Goal: Task Accomplishment & Management: Complete application form

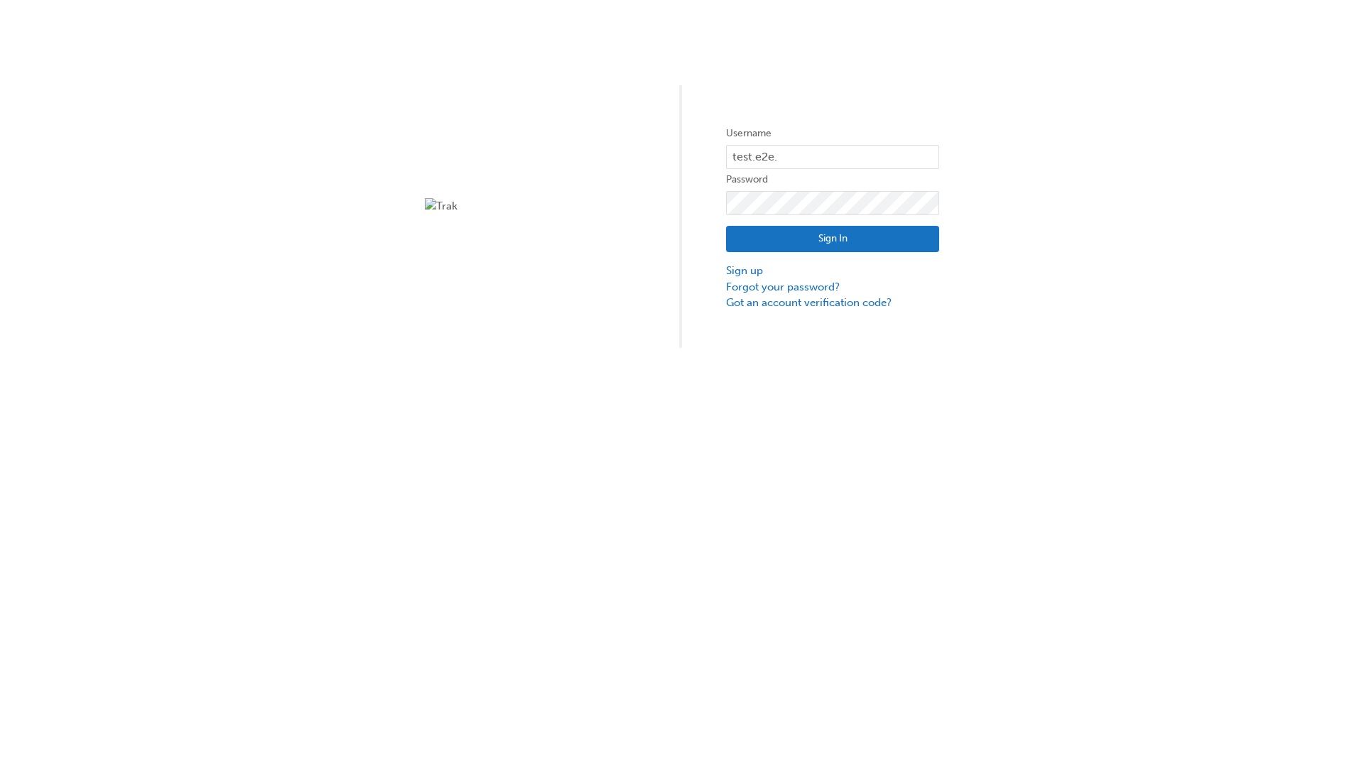
type input "test.e2e.user14"
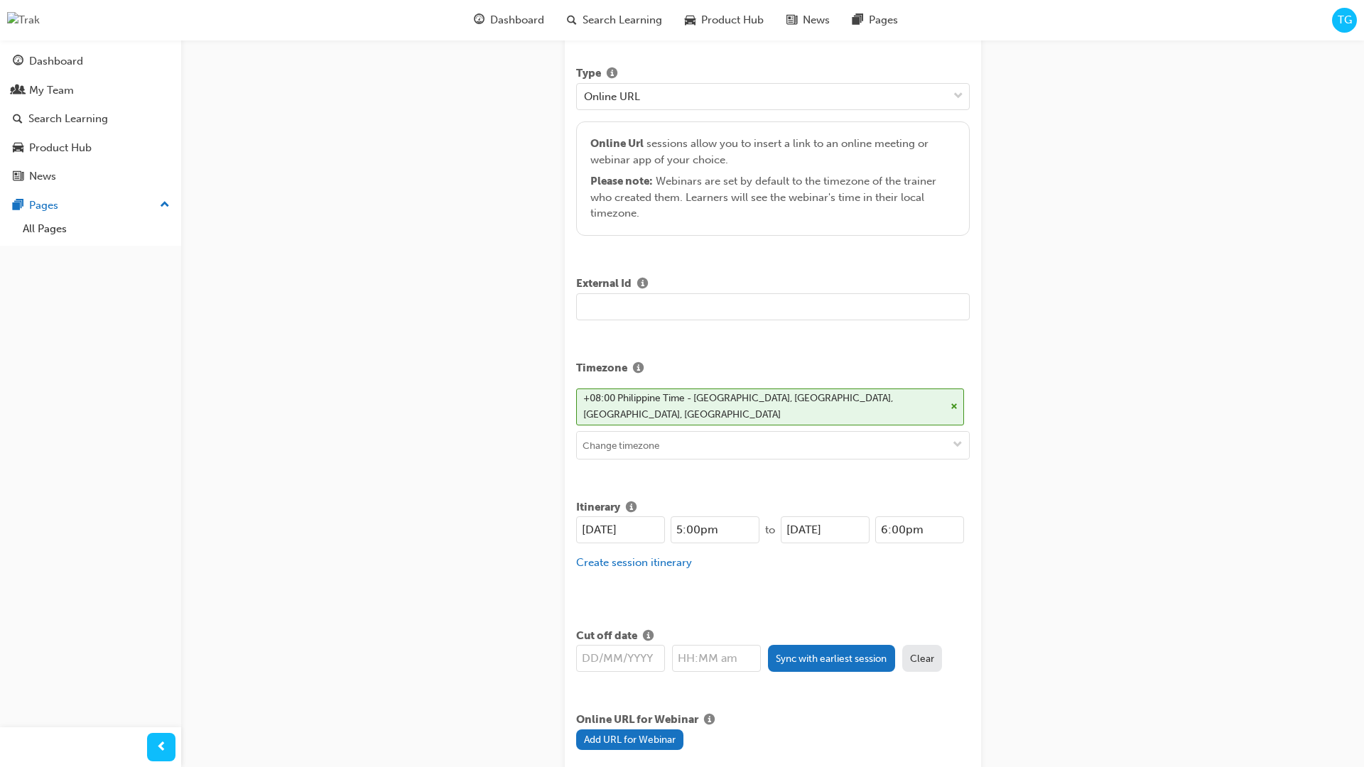
type input "Title for testing purposes"
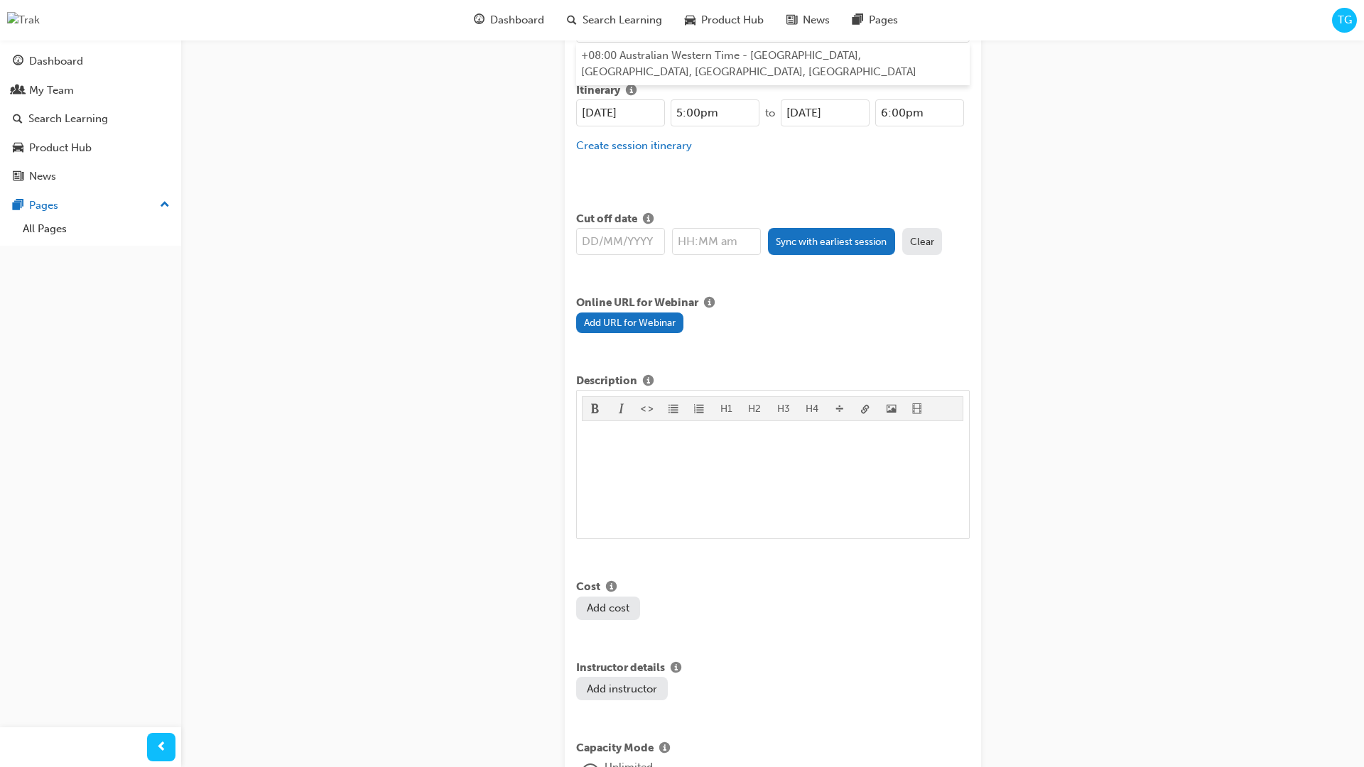
type input "australian western time"
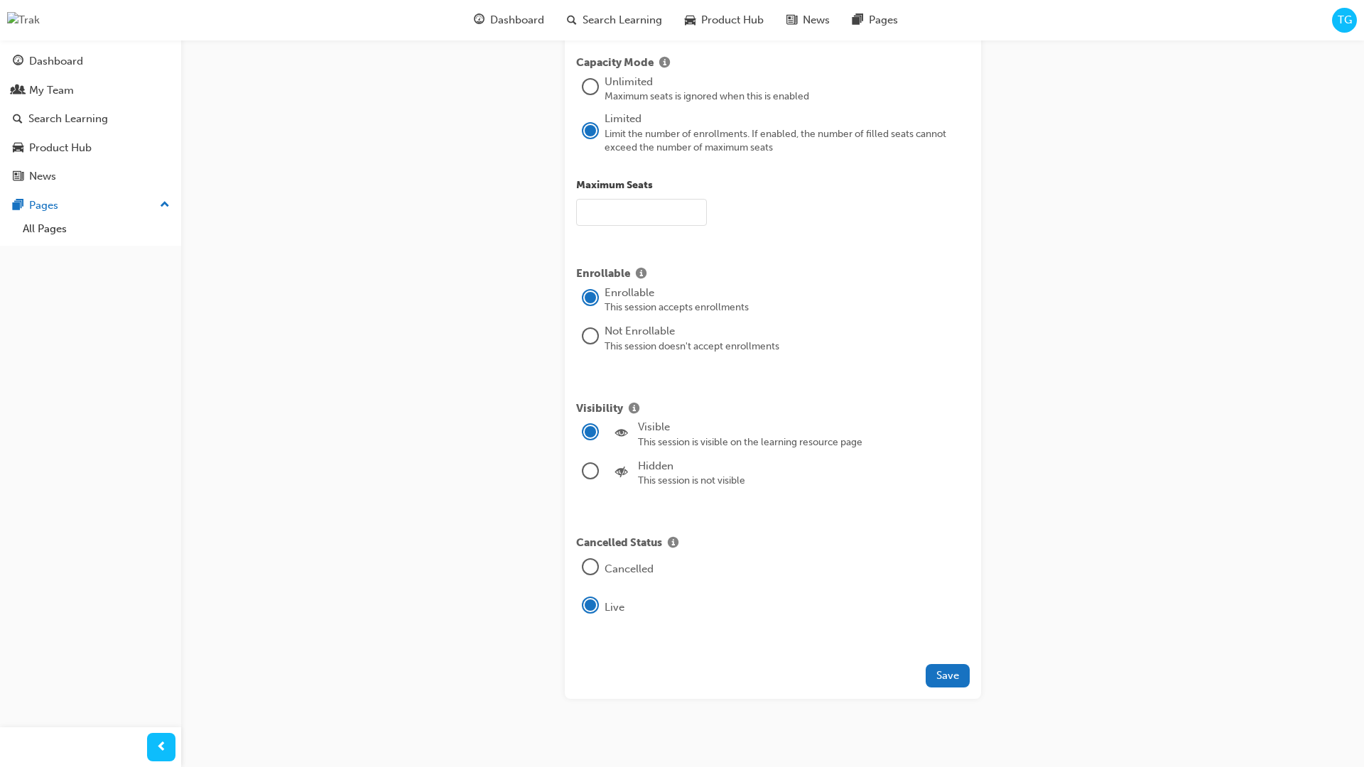
type input "21"
type input "[DATE]"
type input "5:00pm"
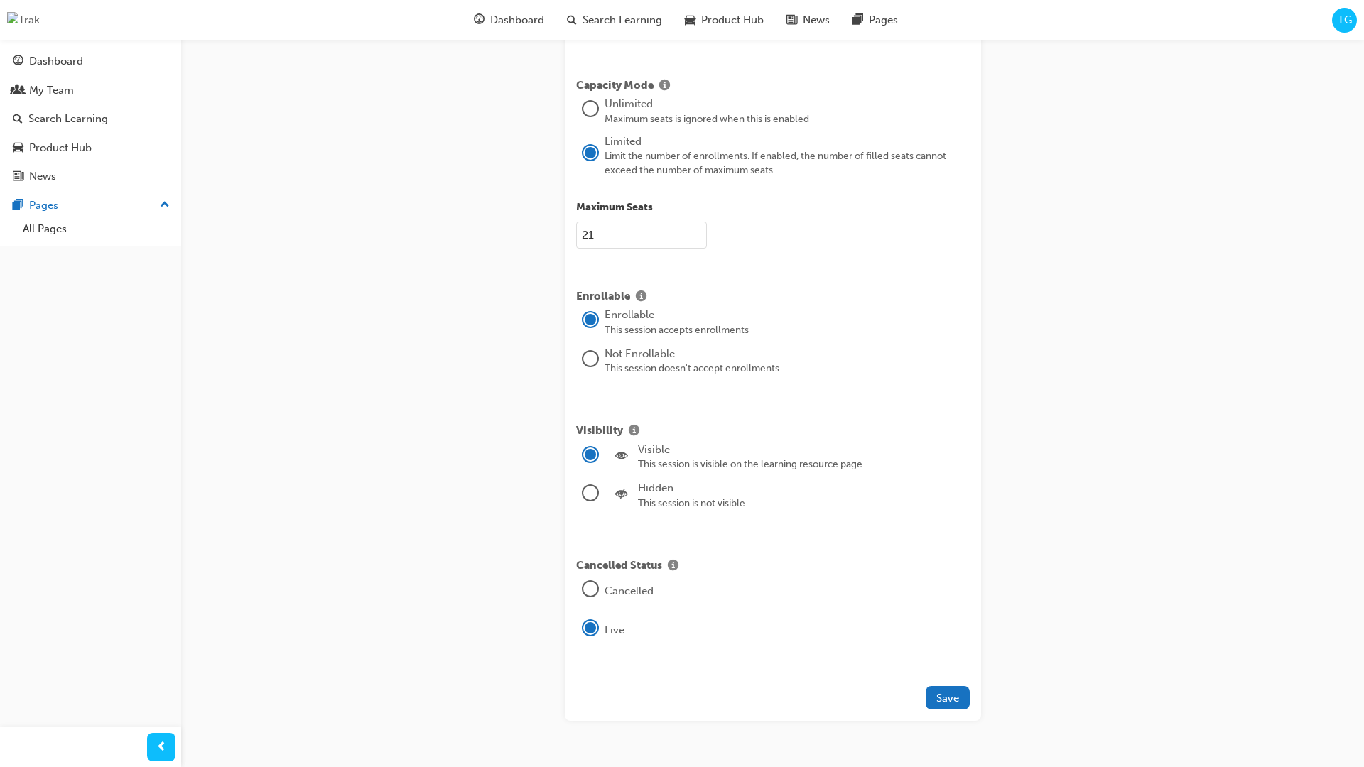
type input "100"
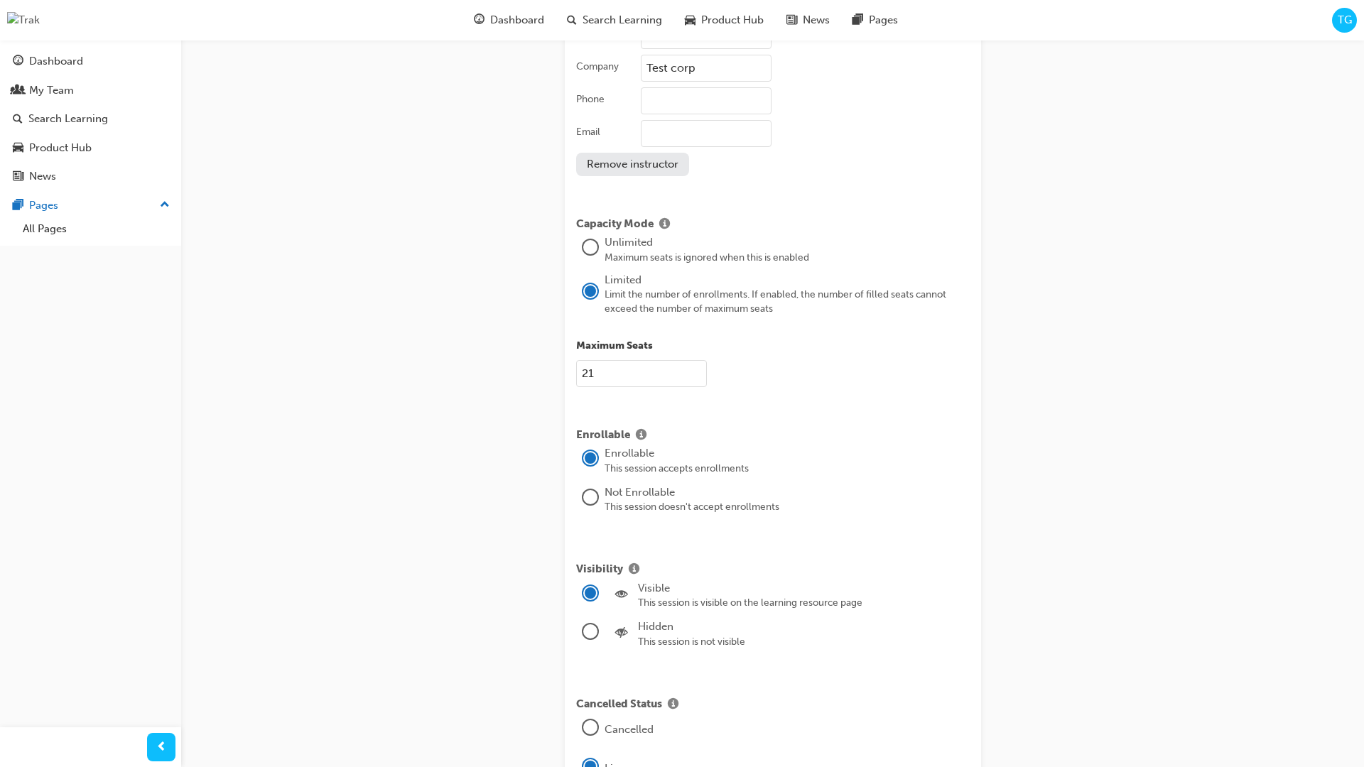
type input "Test corporation"
